Goal: Task Accomplishment & Management: Use online tool/utility

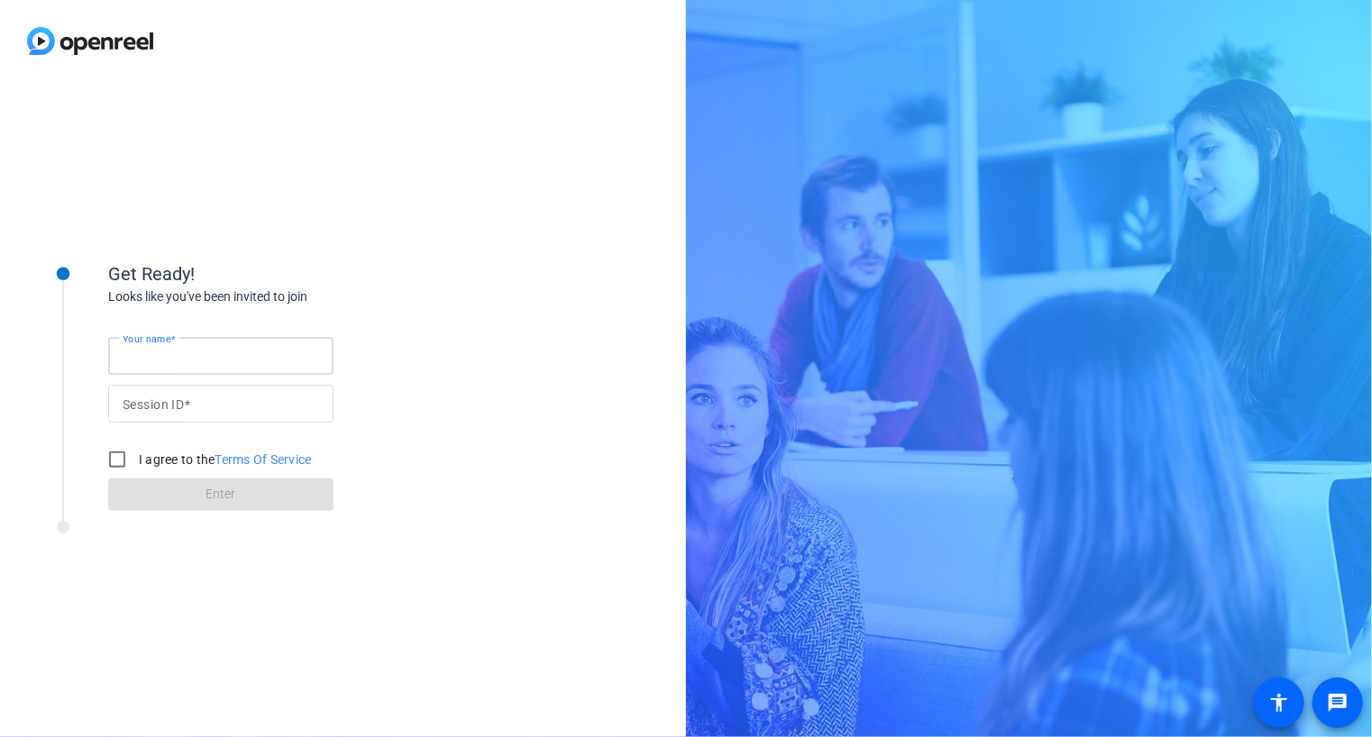
drag, startPoint x: 0, startPoint y: 0, endPoint x: 264, endPoint y: 355, distance: 442.6
click at [264, 355] on input "Your name" at bounding box center [221, 356] width 197 height 22
type input "[PERSON_NAME]"
paste input "3rXm"
type input "3rXm"
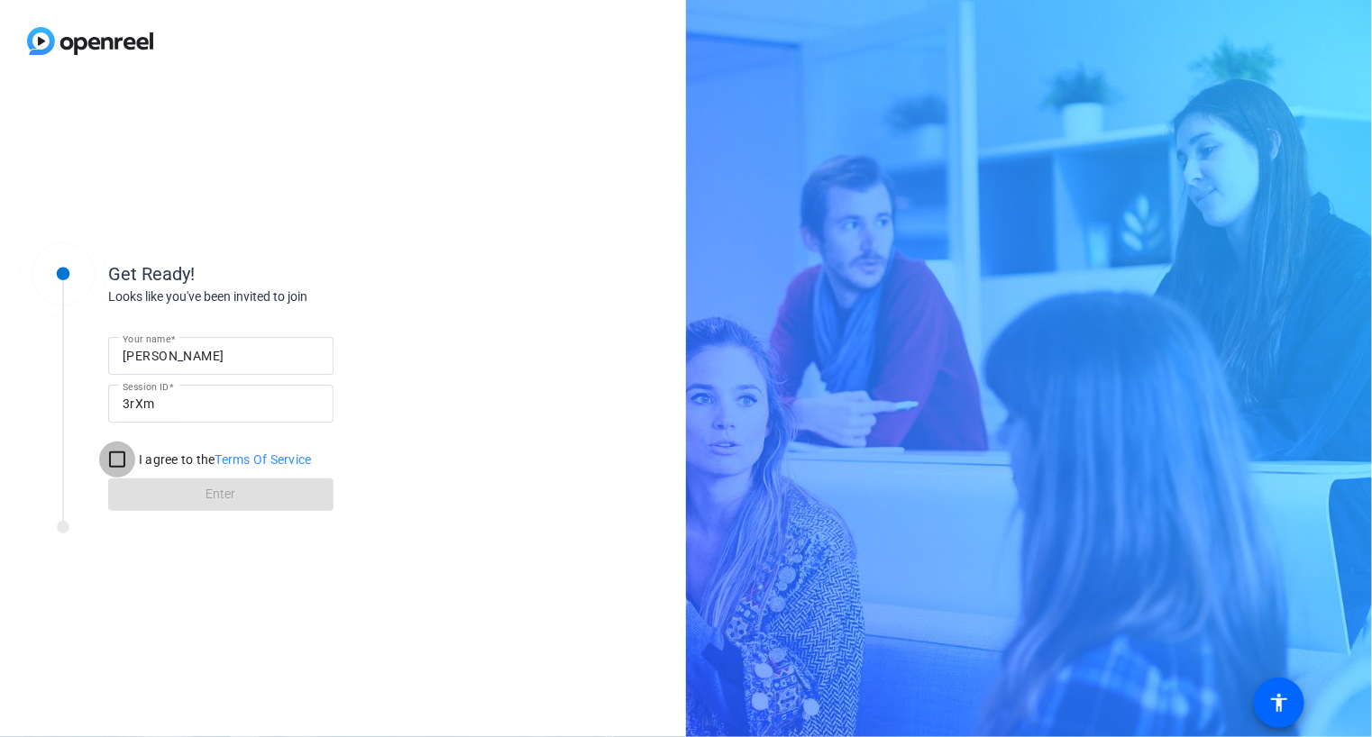
click at [120, 463] on input "I agree to the Terms Of Service" at bounding box center [117, 460] width 36 height 36
checkbox input "true"
click at [246, 493] on span at bounding box center [220, 494] width 225 height 43
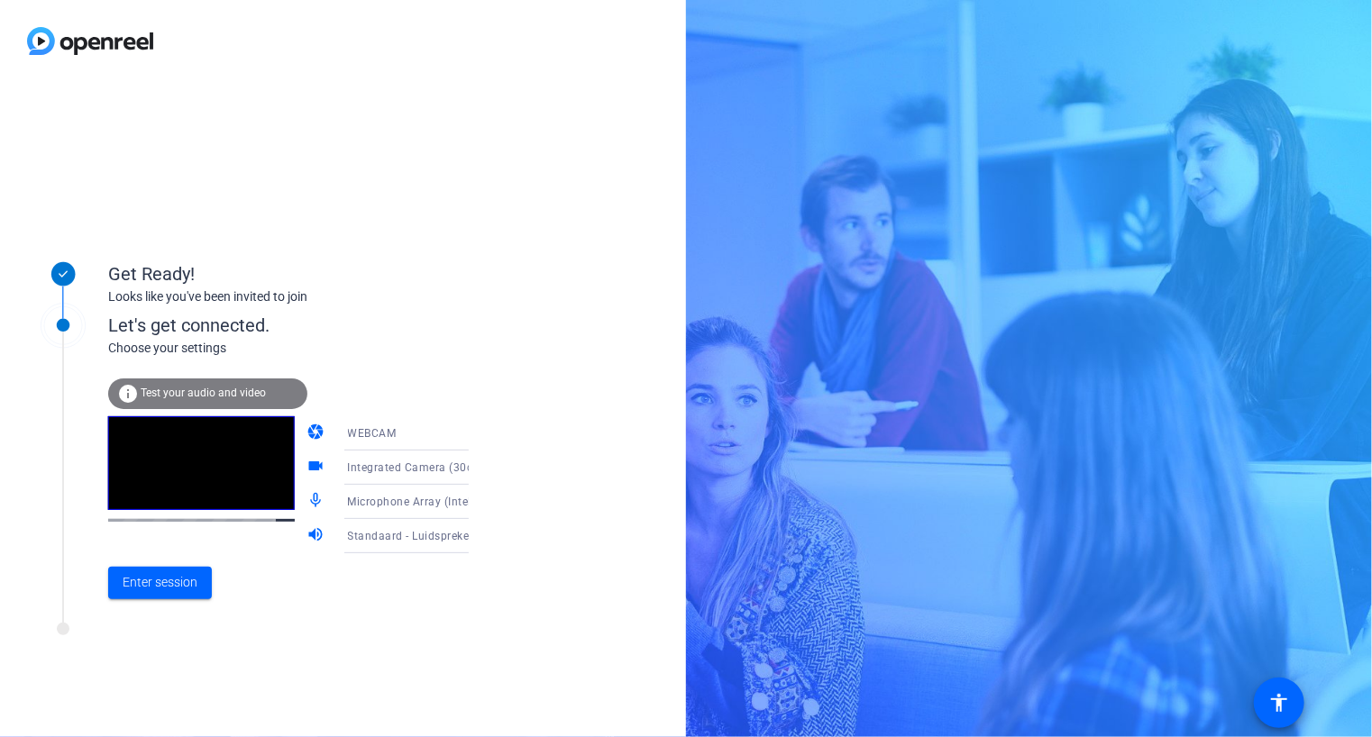
click at [407, 436] on div "WEBCAM" at bounding box center [415, 433] width 135 height 23
click at [443, 405] on div at bounding box center [686, 368] width 1372 height 737
click at [165, 590] on span "Enter session" at bounding box center [160, 582] width 75 height 19
